Goal: Information Seeking & Learning: Learn about a topic

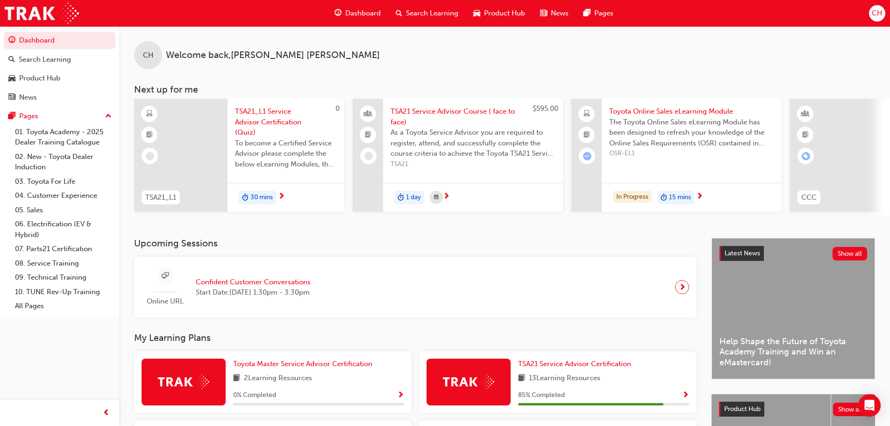
click at [490, 6] on div "Product Hub" at bounding box center [499, 13] width 67 height 19
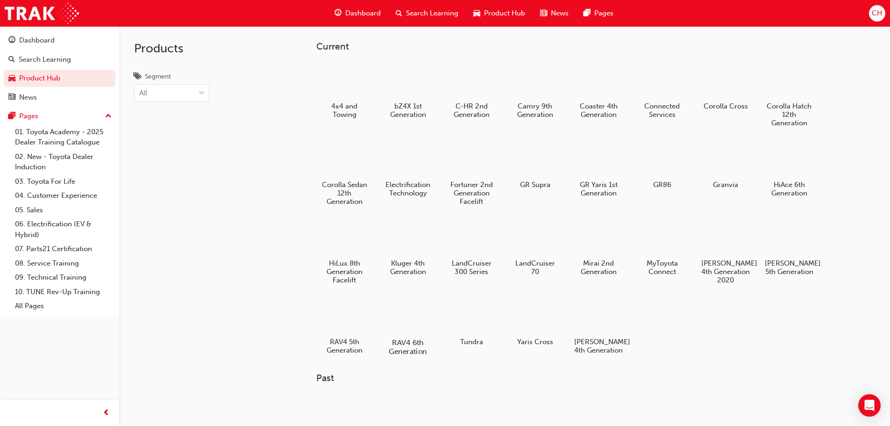
click at [404, 319] on div at bounding box center [408, 315] width 52 height 37
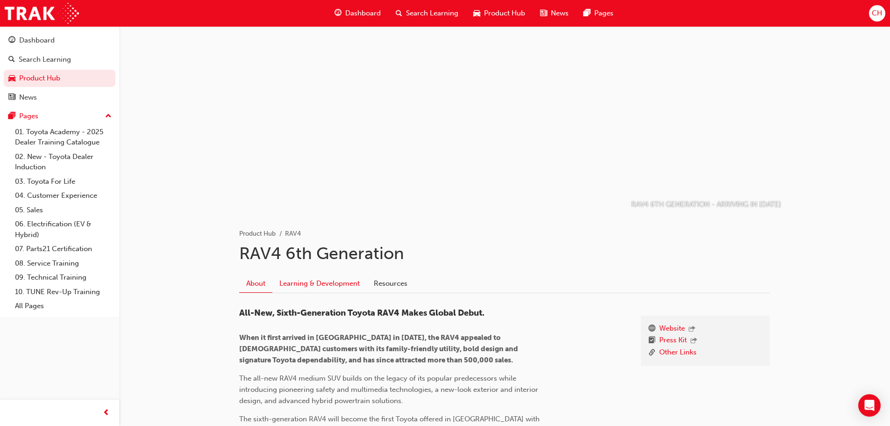
click at [312, 280] on link "Learning & Development" at bounding box center [320, 283] width 94 height 18
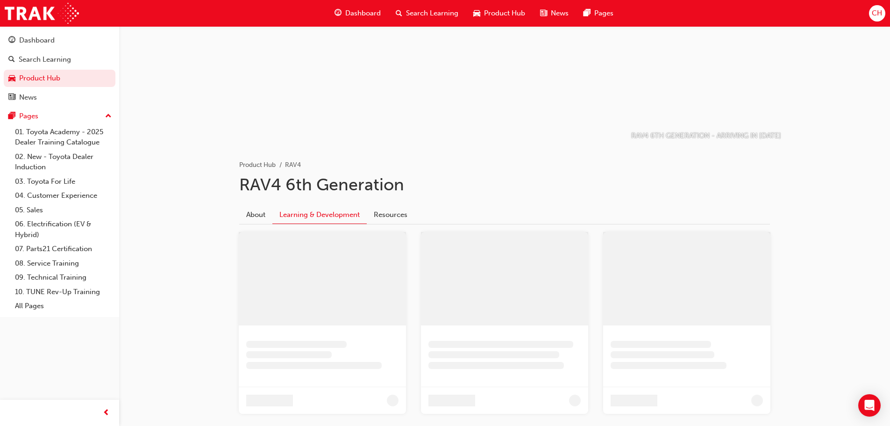
scroll to position [68, 0]
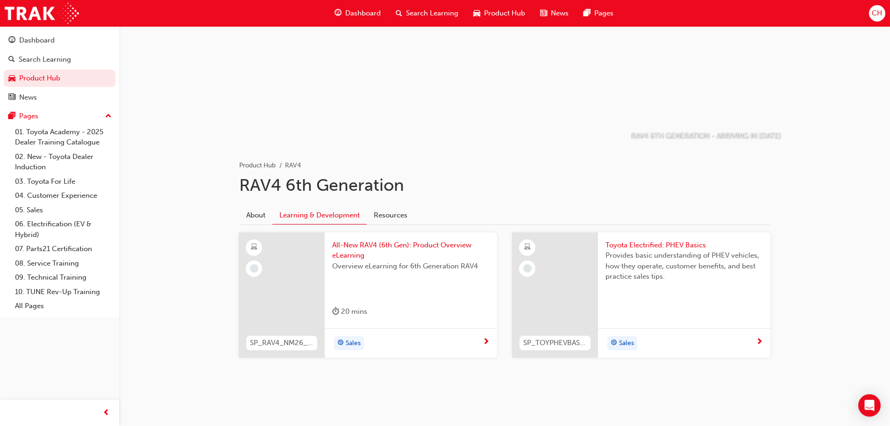
click at [494, 10] on span "Product Hub" at bounding box center [504, 13] width 41 height 11
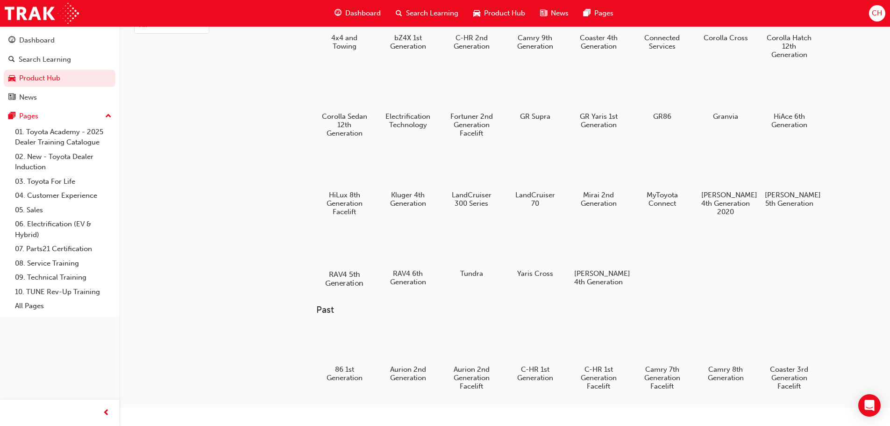
click at [357, 250] on div at bounding box center [344, 247] width 52 height 37
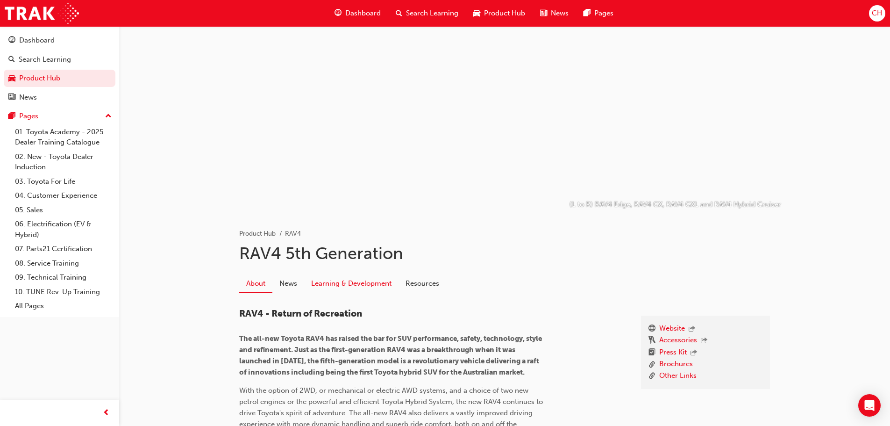
click at [363, 278] on link "Learning & Development" at bounding box center [351, 283] width 94 height 18
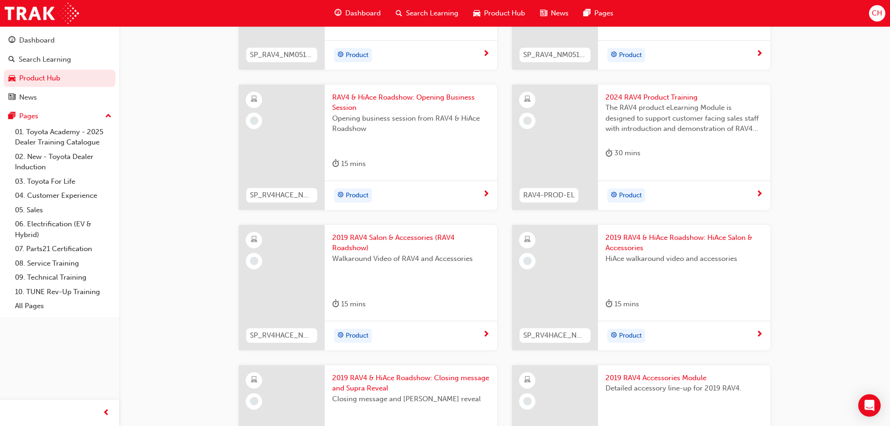
scroll to position [723, 0]
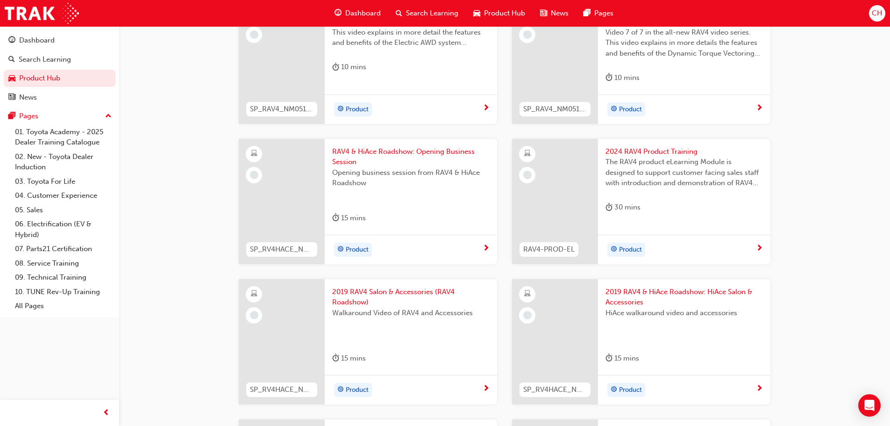
click at [757, 244] on span "next-icon" at bounding box center [759, 248] width 7 height 8
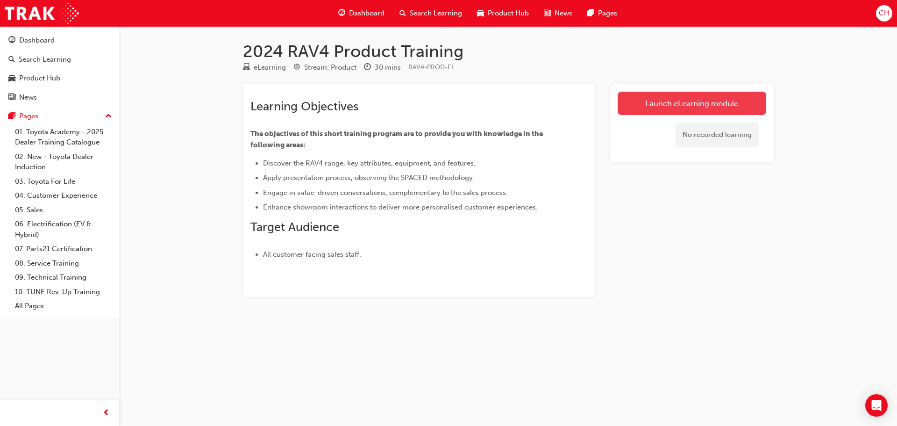
click at [663, 108] on link "Launch eLearning module" at bounding box center [692, 103] width 149 height 23
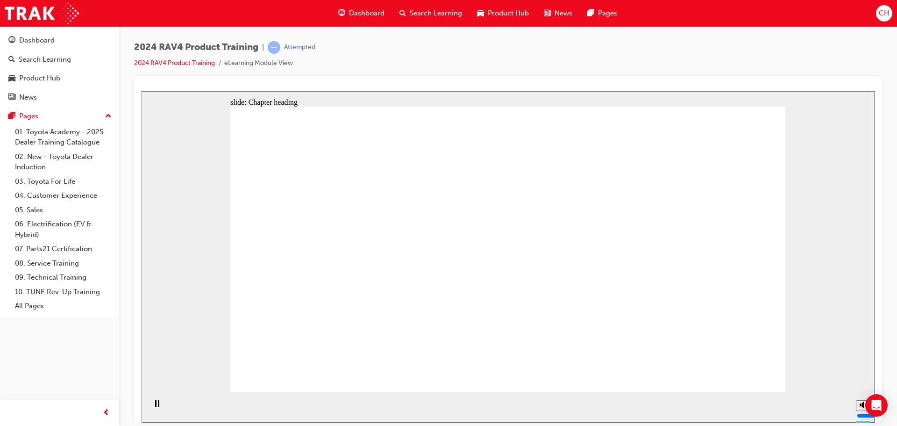
click at [156, 402] on icon "Pause (Ctrl+Alt+P)" at bounding box center [157, 403] width 4 height 7
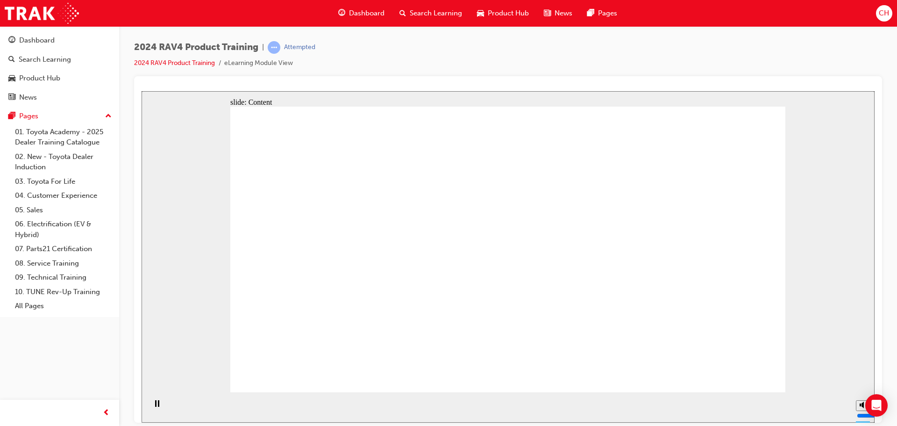
drag, startPoint x: 675, startPoint y: 287, endPoint x: 666, endPoint y: 230, distance: 57.7
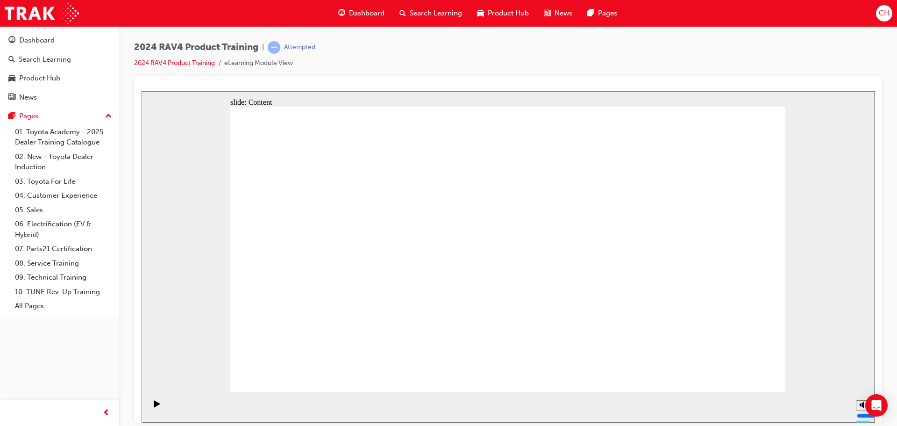
drag, startPoint x: 606, startPoint y: 168, endPoint x: 725, endPoint y: 163, distance: 119.3
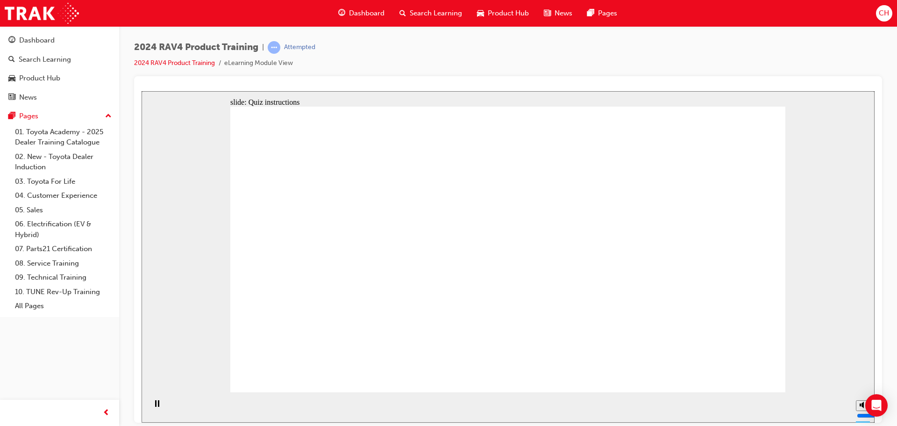
radio input "true"
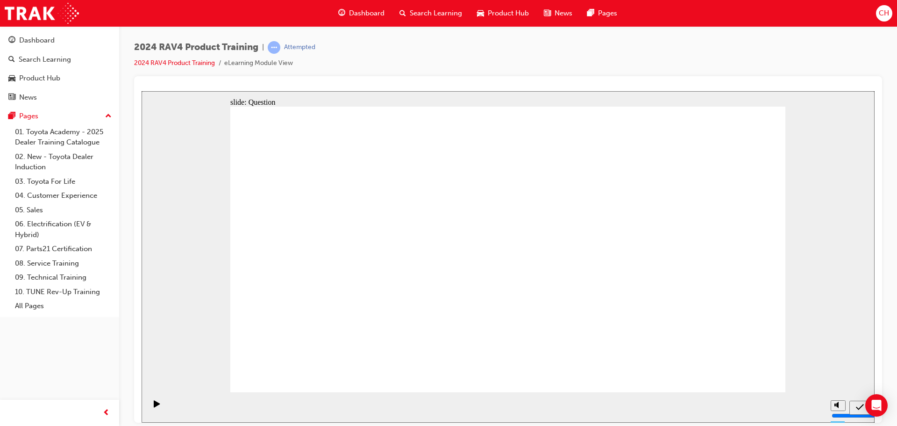
radio input "true"
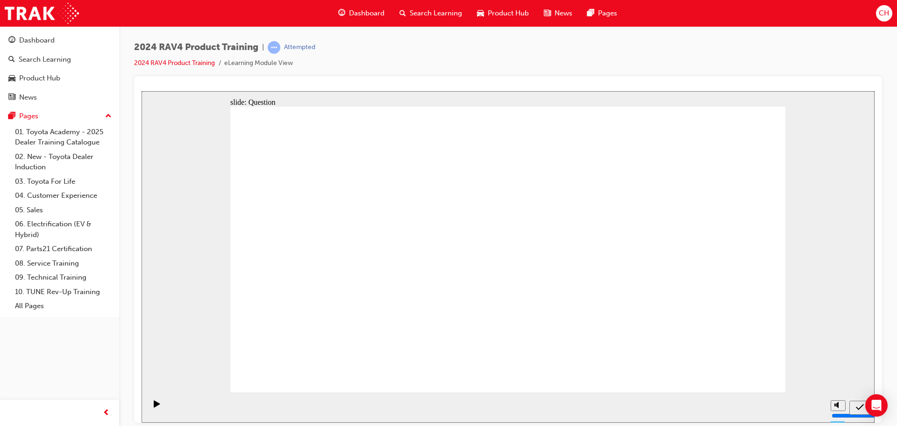
radio input "true"
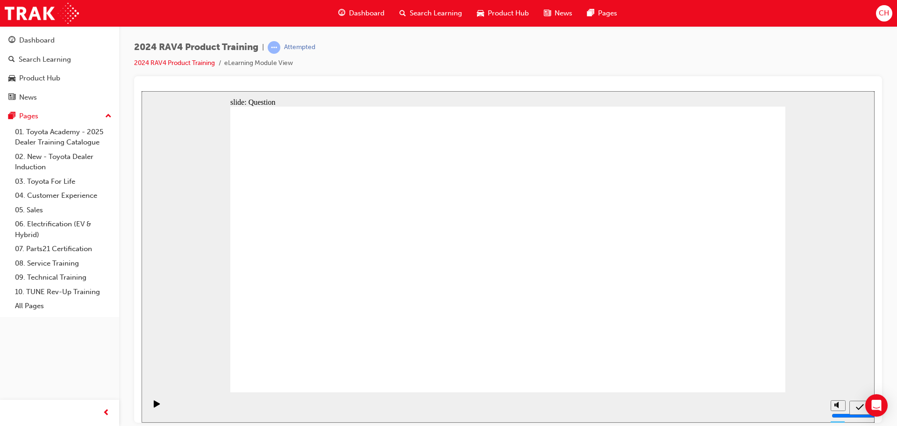
drag, startPoint x: 343, startPoint y: 330, endPoint x: 287, endPoint y: 237, distance: 108.4
drag, startPoint x: 297, startPoint y: 228, endPoint x: 302, endPoint y: 225, distance: 5.9
drag, startPoint x: 666, startPoint y: 236, endPoint x: 447, endPoint y: 336, distance: 240.5
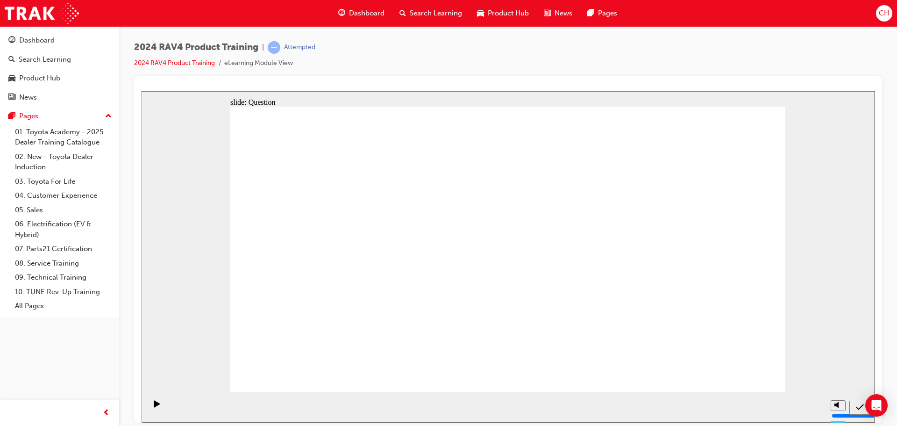
drag, startPoint x: 361, startPoint y: 234, endPoint x: 576, endPoint y: 329, distance: 234.8
drag, startPoint x: 432, startPoint y: 240, endPoint x: 651, endPoint y: 337, distance: 239.6
drag, startPoint x: 553, startPoint y: 233, endPoint x: 342, endPoint y: 344, distance: 238.1
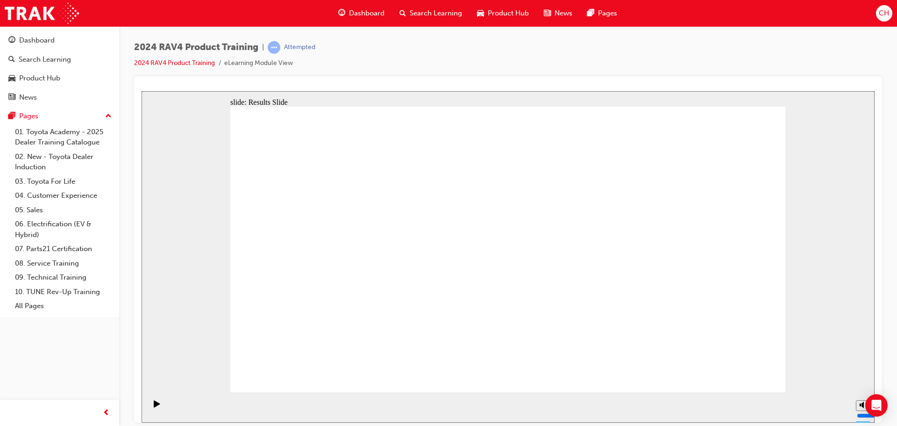
radio input "true"
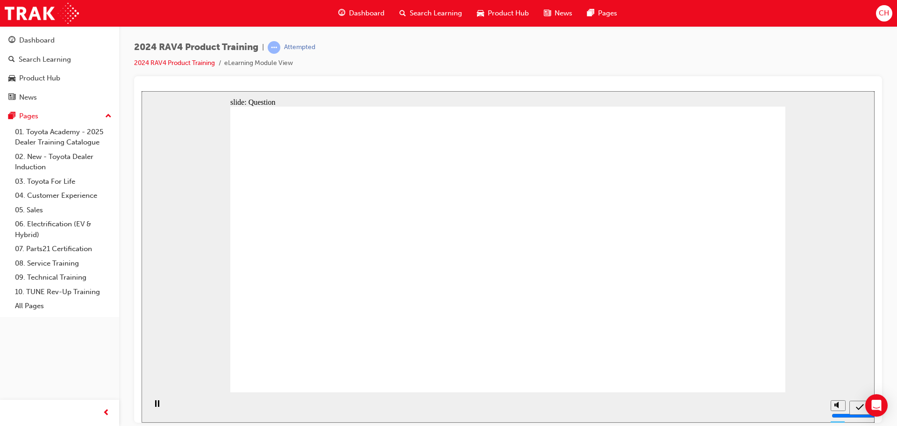
radio input "true"
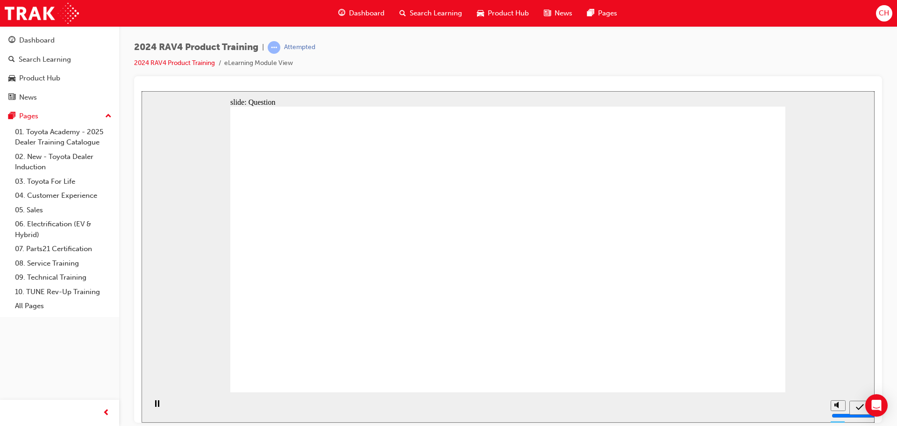
radio input "true"
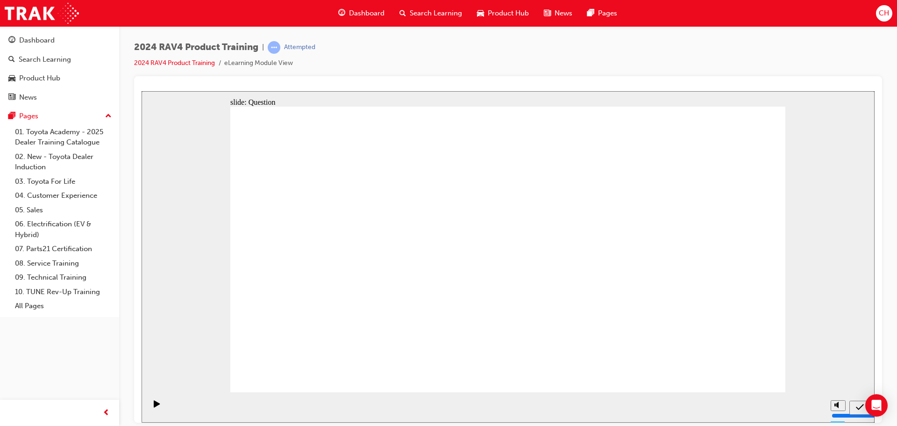
drag, startPoint x: 683, startPoint y: 215, endPoint x: 454, endPoint y: 302, distance: 245.6
drag, startPoint x: 338, startPoint y: 243, endPoint x: 563, endPoint y: 339, distance: 244.0
drag, startPoint x: 425, startPoint y: 233, endPoint x: 632, endPoint y: 328, distance: 227.6
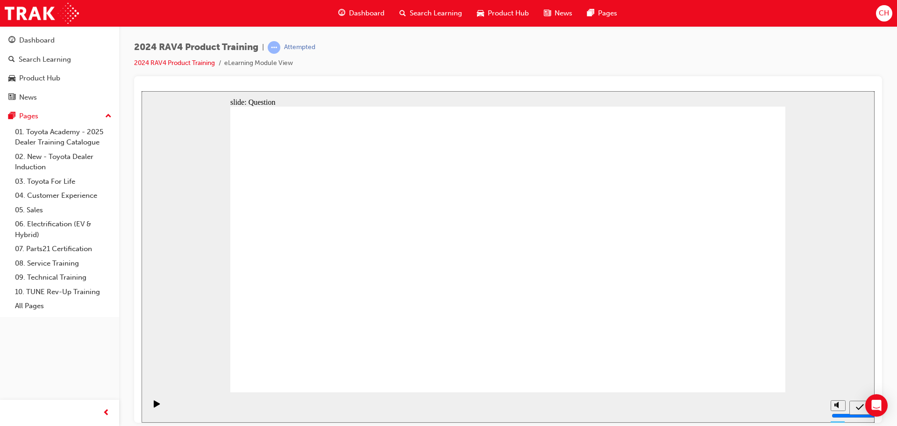
drag, startPoint x: 550, startPoint y: 246, endPoint x: 330, endPoint y: 331, distance: 236.2
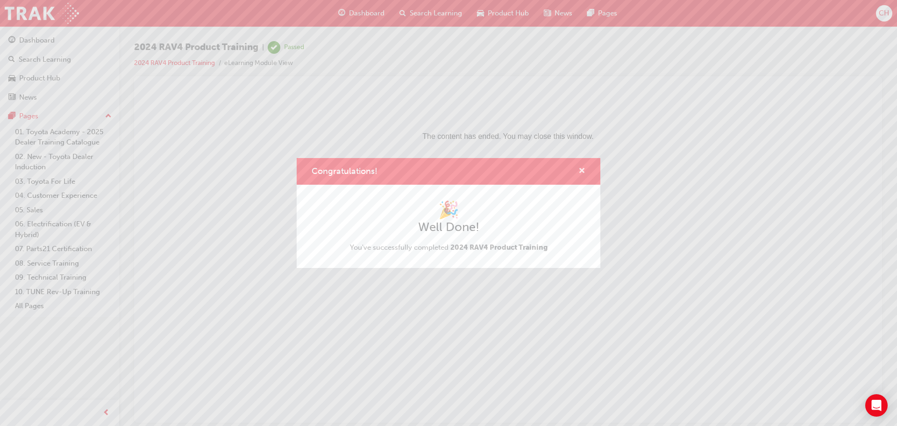
click at [583, 170] on span "cross-icon" at bounding box center [582, 171] width 7 height 8
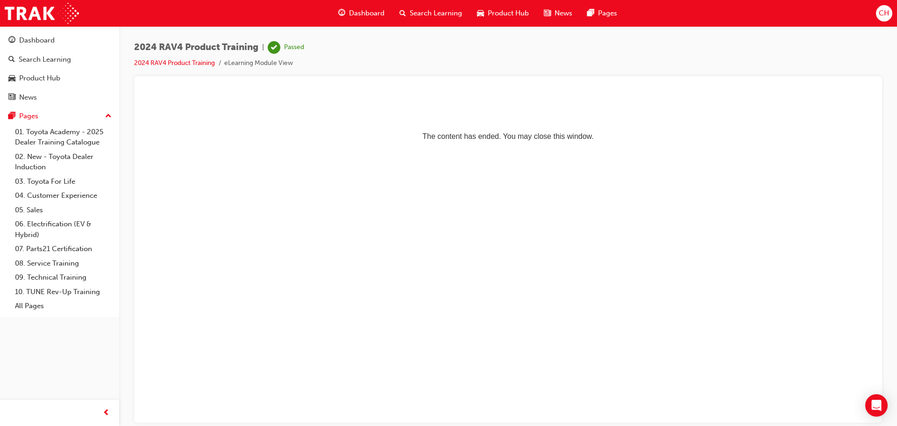
click at [510, 17] on span "Product Hub" at bounding box center [508, 13] width 41 height 11
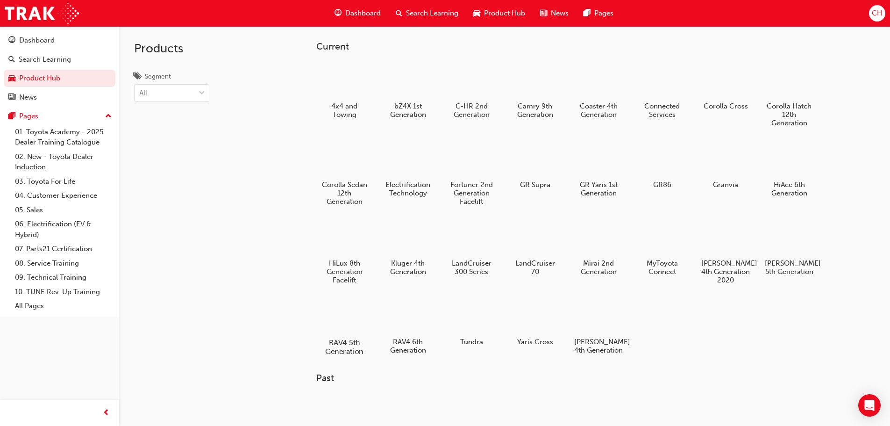
click at [345, 334] on div "RAV4 5th Generation" at bounding box center [344, 326] width 59 height 66
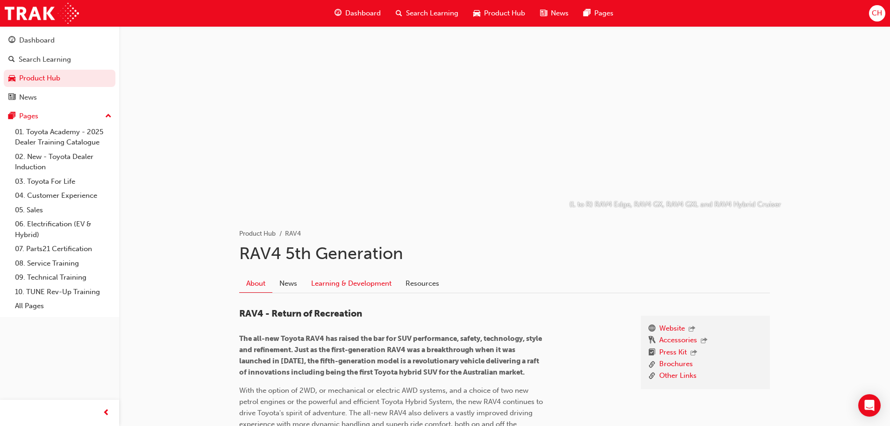
click at [355, 283] on link "Learning & Development" at bounding box center [351, 283] width 94 height 18
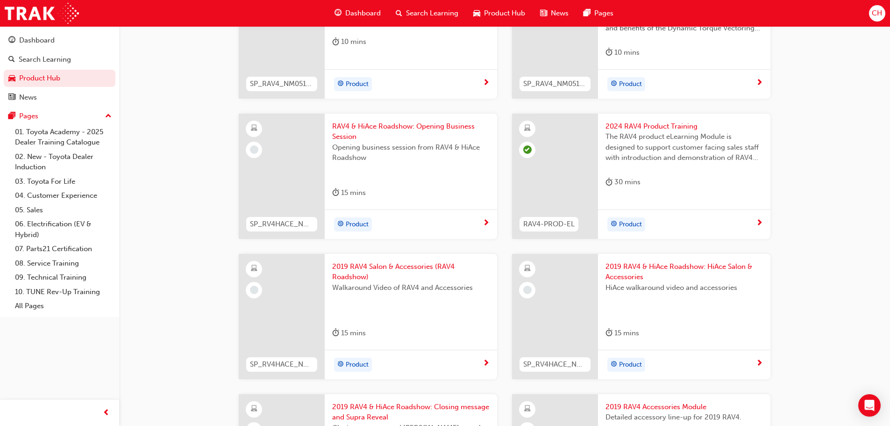
scroll to position [701, 0]
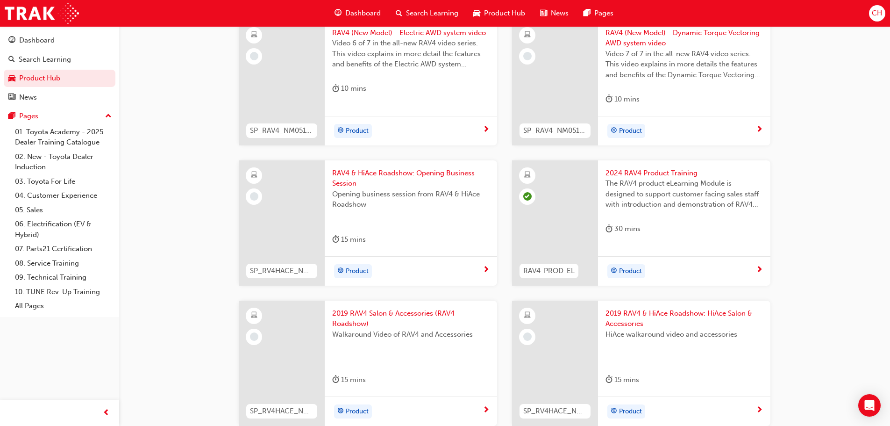
click at [486, 270] on span "next-icon" at bounding box center [486, 270] width 7 height 8
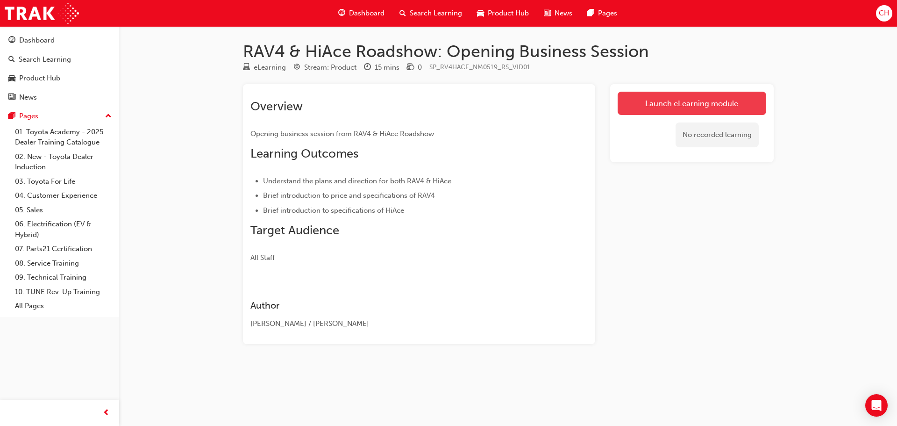
click at [649, 100] on link "Launch eLearning module" at bounding box center [692, 103] width 149 height 23
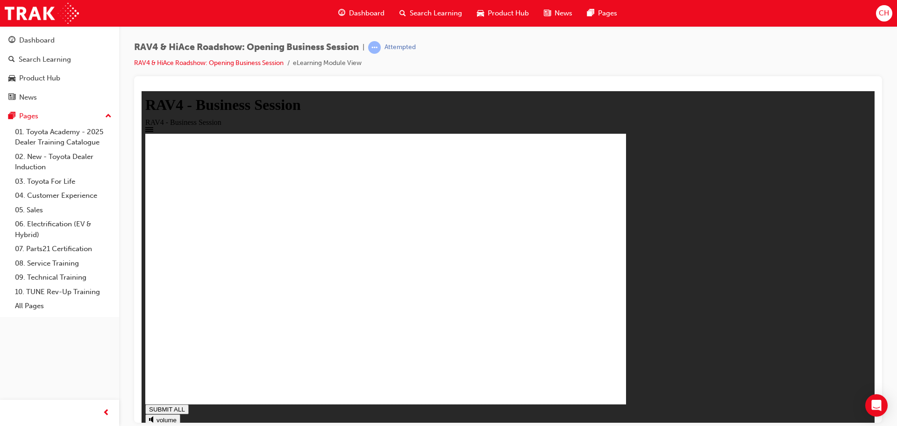
drag, startPoint x: 315, startPoint y: 258, endPoint x: 318, endPoint y: 263, distance: 5.9
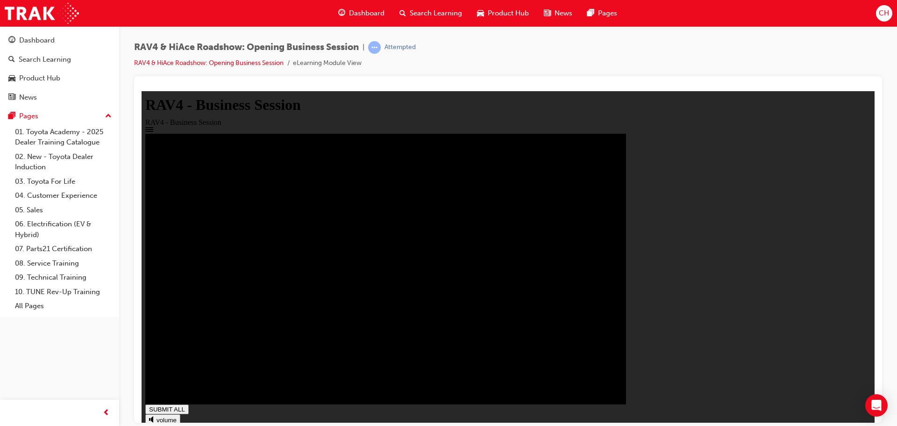
type input "1"
click at [450, 11] on span "Search Learning" at bounding box center [436, 13] width 52 height 11
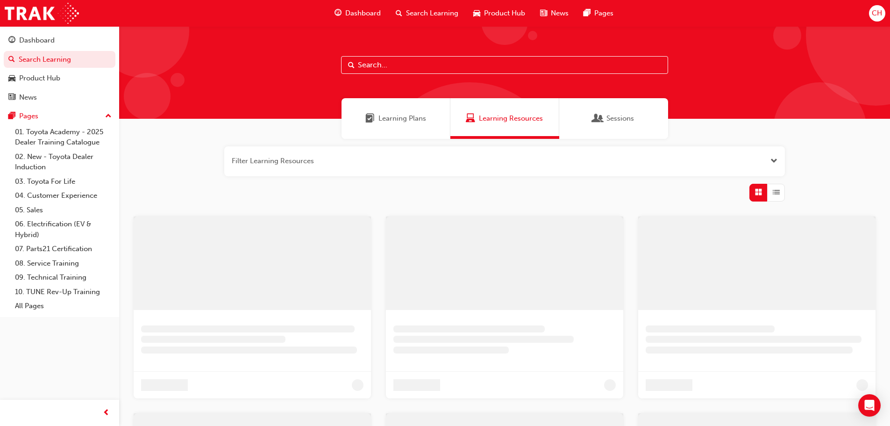
click at [500, 13] on span "Product Hub" at bounding box center [504, 13] width 41 height 11
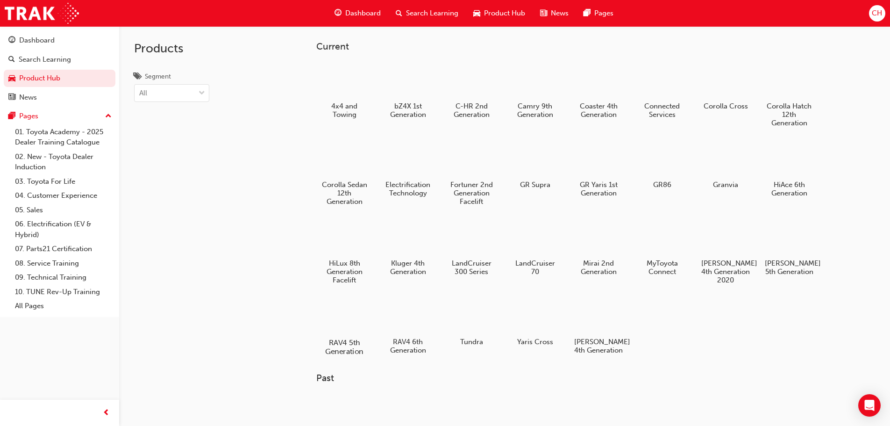
click at [348, 308] on div at bounding box center [344, 315] width 52 height 37
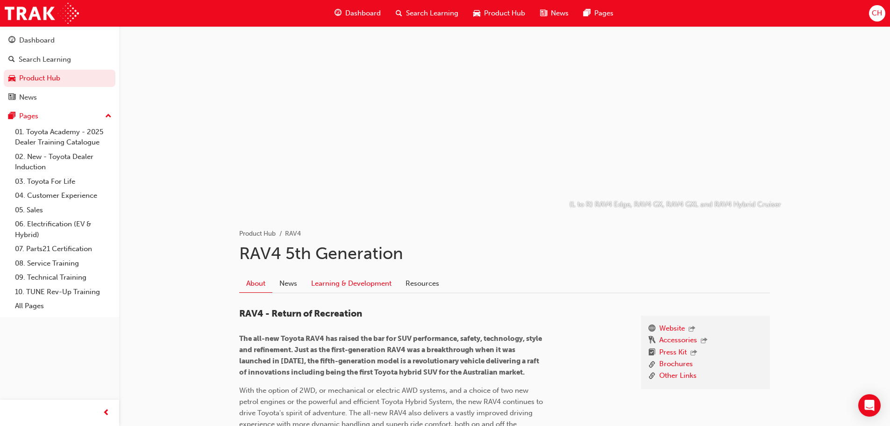
click at [372, 276] on link "Learning & Development" at bounding box center [351, 283] width 94 height 18
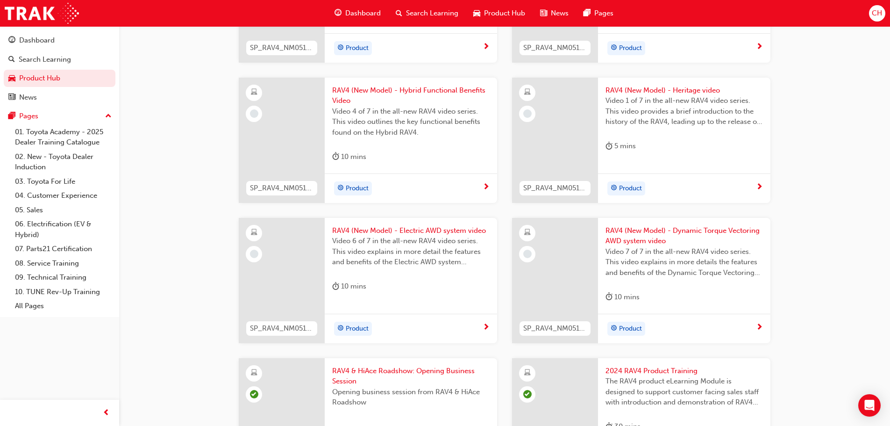
scroll to position [561, 0]
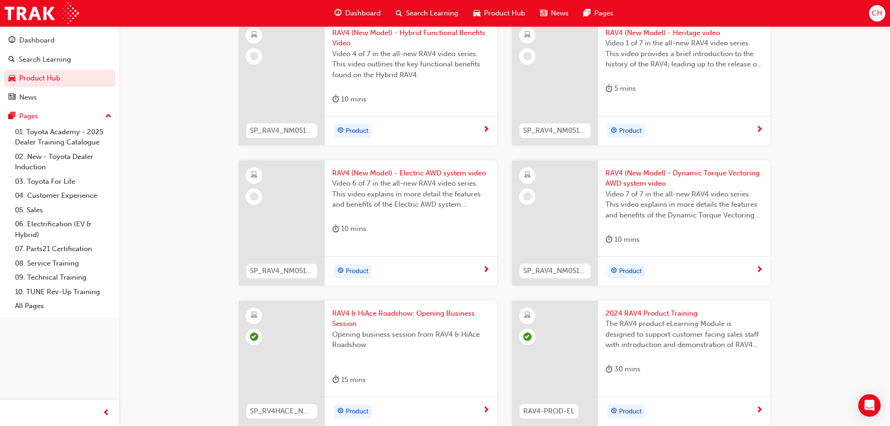
click at [352, 17] on span "Dashboard" at bounding box center [363, 13] width 36 height 11
